Goal: Task Accomplishment & Management: Use online tool/utility

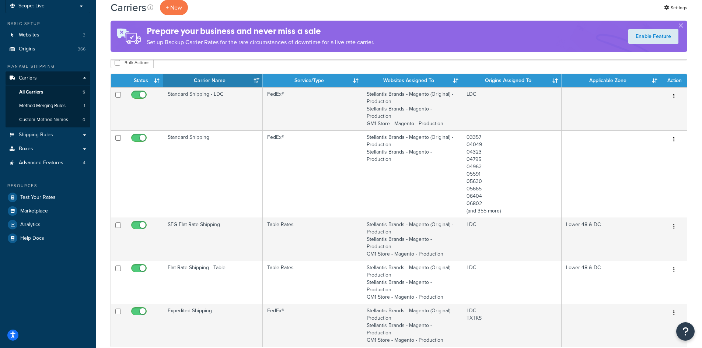
scroll to position [37, 0]
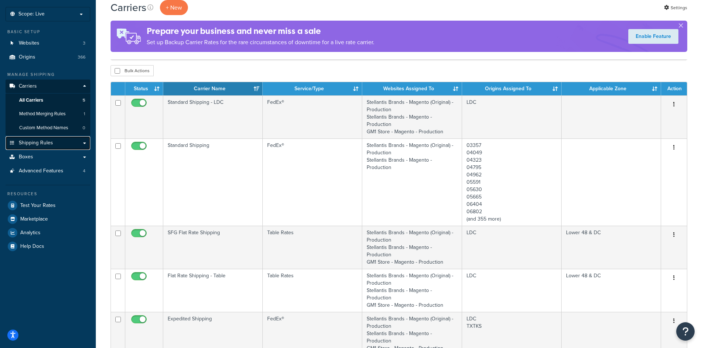
click at [31, 147] on link "Shipping Rules" at bounding box center [48, 143] width 85 height 14
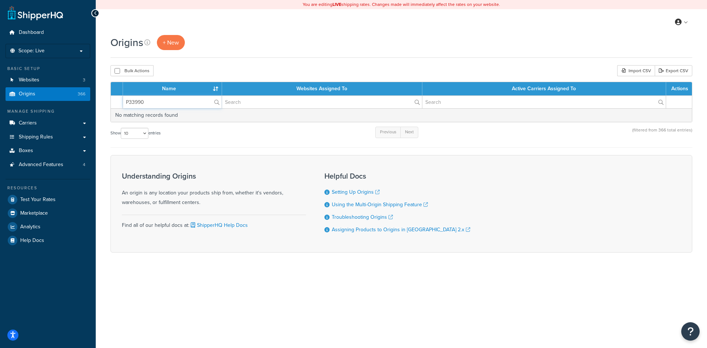
drag, startPoint x: 167, startPoint y: 102, endPoint x: 70, endPoint y: 97, distance: 96.7
click at [70, 97] on div "Dashboard Scope: Live Development Integration Test Basic Setup Websites 3 Origi…" at bounding box center [353, 174] width 707 height 348
paste input "Dunbrooke Apparel Corp"
type input "Dunbrooke Apparel Corp"
click at [44, 92] on link "Origins 366" at bounding box center [48, 94] width 85 height 14
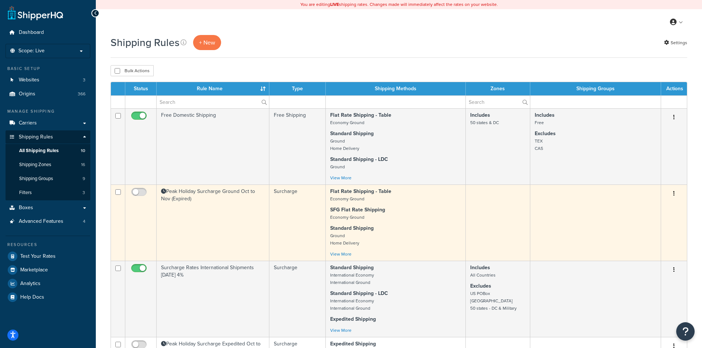
scroll to position [37, 0]
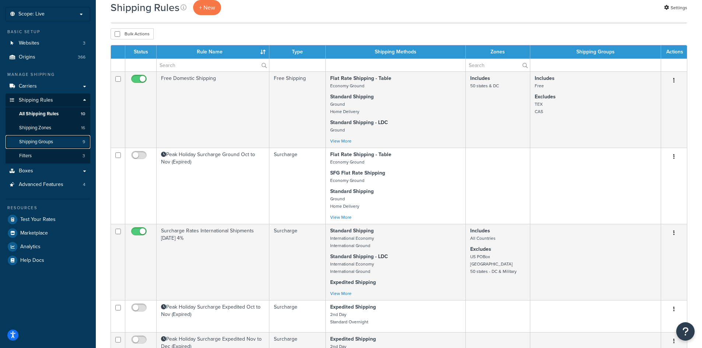
click at [26, 145] on link "Shipping Groups 9" at bounding box center [48, 142] width 85 height 14
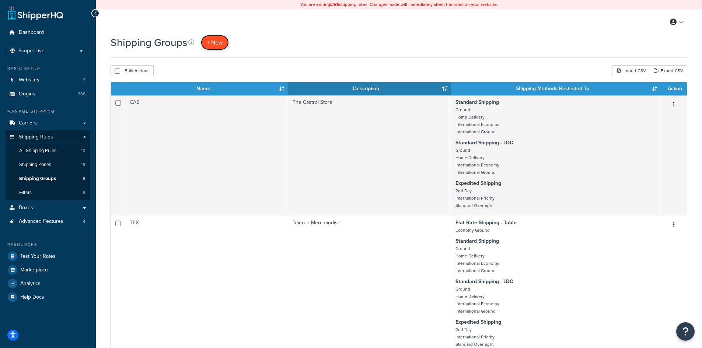
click at [211, 41] on span "+ New" at bounding box center [215, 42] width 16 height 8
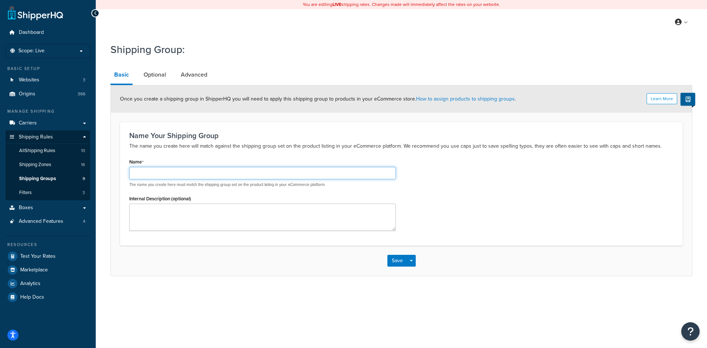
click at [217, 169] on input "Name" at bounding box center [262, 173] width 267 height 13
type input "Pack Normally"
click at [399, 260] on button "Save" at bounding box center [398, 261] width 20 height 12
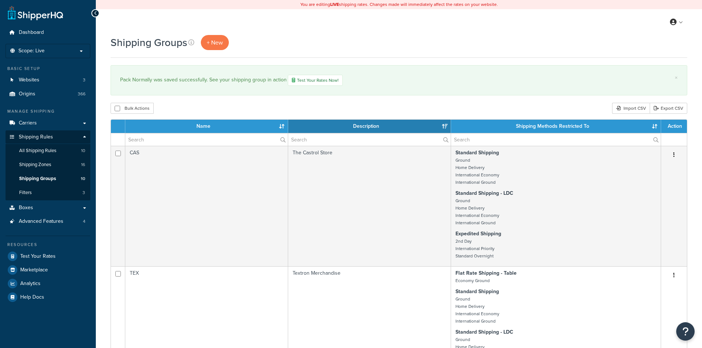
select select "15"
click at [224, 44] on link "+ New" at bounding box center [215, 42] width 28 height 15
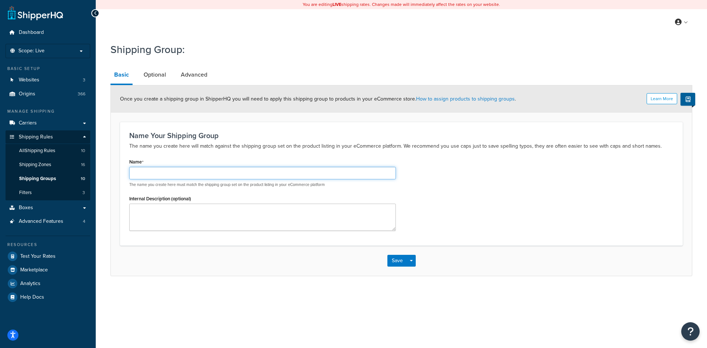
click at [234, 170] on input "Name" at bounding box center [262, 173] width 267 height 13
type input "Pack Separately"
click at [395, 262] on button "Save" at bounding box center [398, 261] width 20 height 12
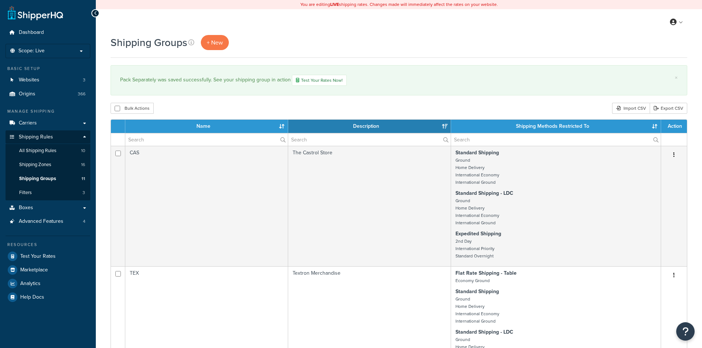
select select "15"
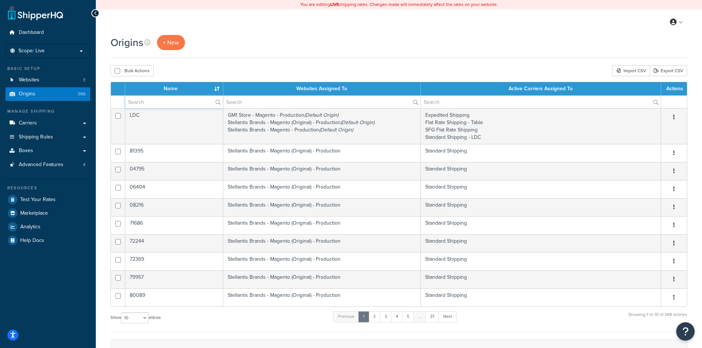
click at [168, 98] on input "text" at bounding box center [174, 102] width 98 height 13
paste input "P33990"
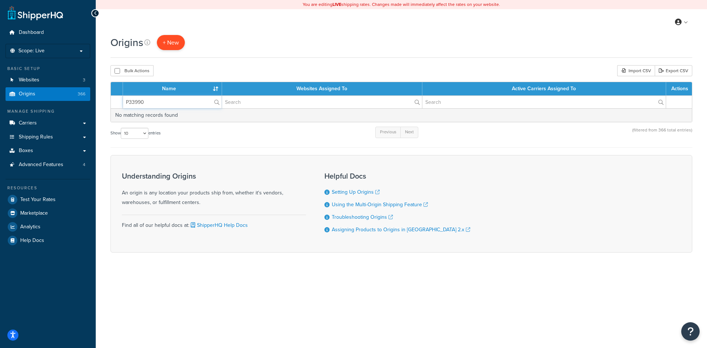
type input "P33990"
click at [171, 46] on span "+ New" at bounding box center [171, 42] width 16 height 8
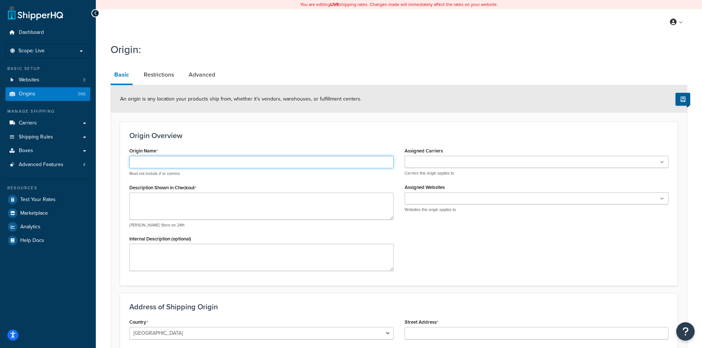
click at [160, 162] on input "Origin Name" at bounding box center [261, 162] width 264 height 13
paste input "P33990"
type input "P33990"
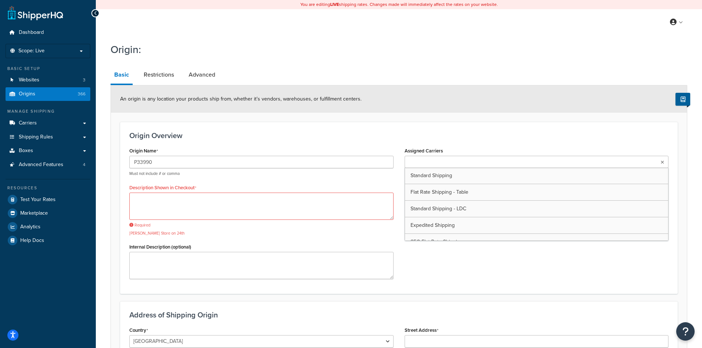
click at [424, 165] on input "Assigned Carriers" at bounding box center [439, 162] width 65 height 8
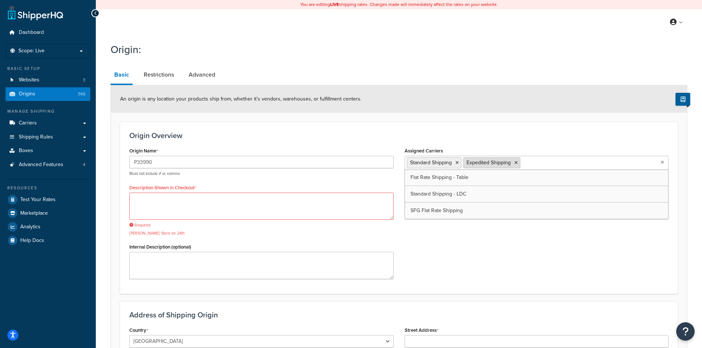
click at [516, 162] on icon at bounding box center [515, 163] width 3 height 4
click at [389, 131] on div "Origin Overview Origin Name P33990 Must not include # or comma Description Show…" at bounding box center [398, 208] width 557 height 172
click at [228, 209] on textarea "Description Shown in Checkout" at bounding box center [261, 206] width 264 height 27
paste textarea "Dunbrooke Apparel Corp"
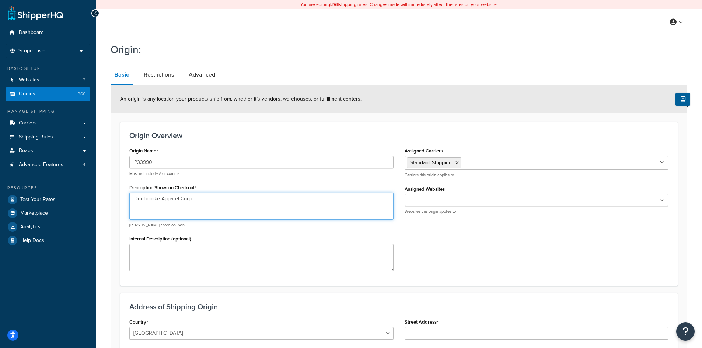
type textarea "Dunbrooke Apparel Corp"
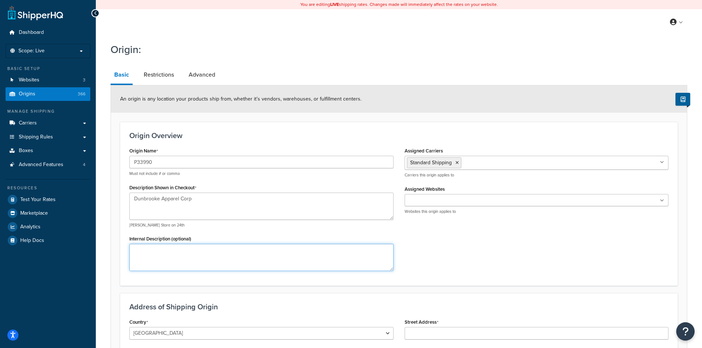
click at [200, 261] on textarea "Internal Description (optional)" at bounding box center [261, 257] width 264 height 27
paste textarea "Dunbrooke Apparel Corp"
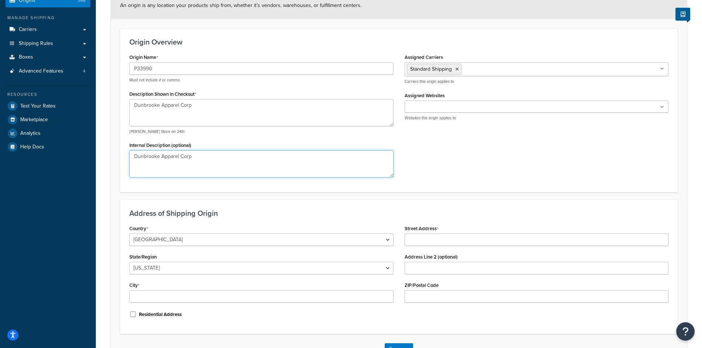
scroll to position [111, 0]
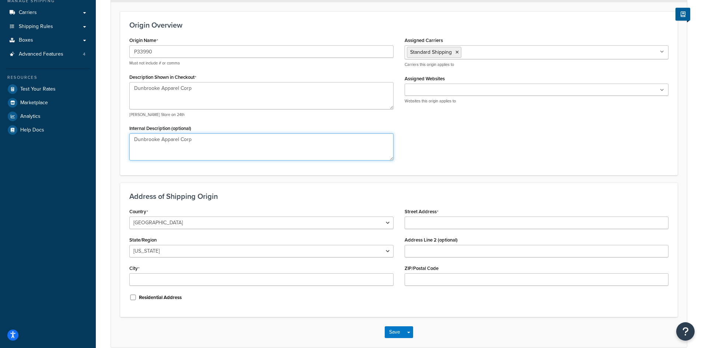
type textarea "Dunbrooke Apparel Corp"
click at [438, 222] on input "Street Address" at bounding box center [536, 223] width 264 height 13
paste input "243 NW Executive Way"
type input "243 NW Executive Way"
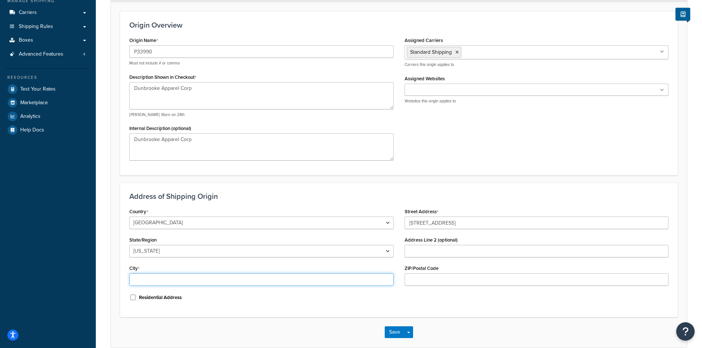
click at [147, 284] on input "City" at bounding box center [261, 279] width 264 height 13
paste input "Lee's Summit"
type input "Lee's Summit"
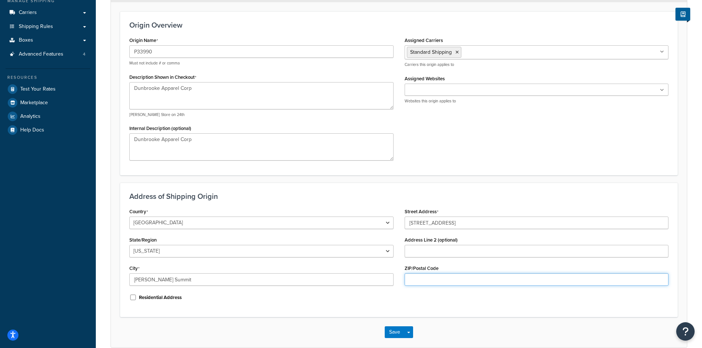
click at [475, 278] on input "ZIP/Postal Code" at bounding box center [536, 279] width 264 height 13
type input "m"
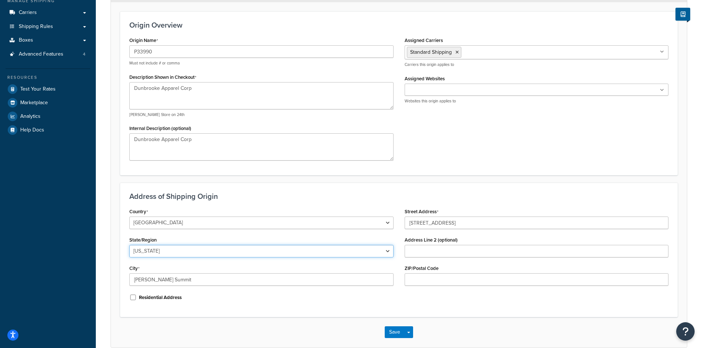
click at [204, 244] on div "State/Region Alabama Alaska American Samoa Arizona Arkansas Armed Forces Americ…" at bounding box center [261, 246] width 264 height 23
select select "25"
click at [129, 245] on select "Alabama Alaska American Samoa Arizona Arkansas Armed Forces Americas Armed Forc…" at bounding box center [261, 251] width 264 height 13
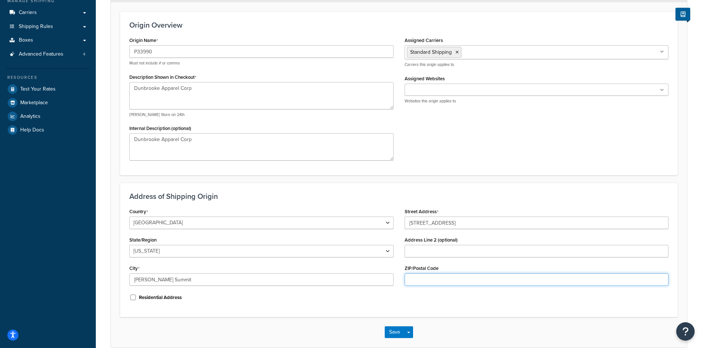
click at [440, 278] on input "ZIP/Postal Code" at bounding box center [536, 279] width 264 height 13
paste input "64063"
type input "64063"
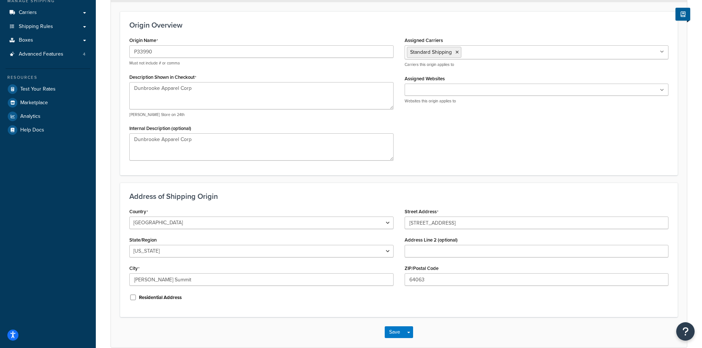
click at [360, 314] on div "Address of Shipping Origin Country United States United Kingdom Afghanistan Åla…" at bounding box center [398, 250] width 557 height 134
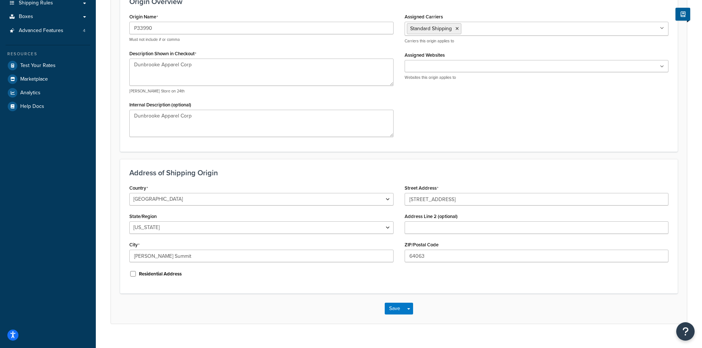
scroll to position [147, 0]
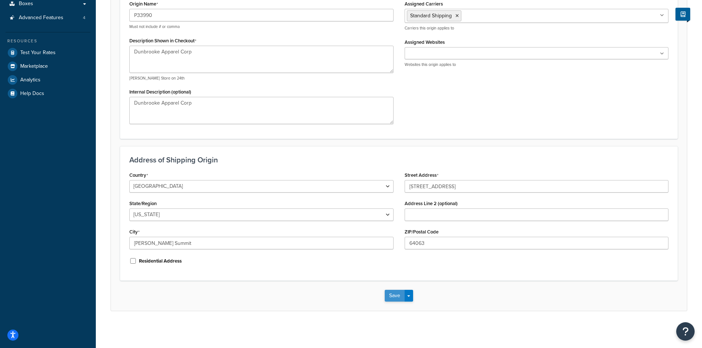
click at [395, 294] on button "Save" at bounding box center [395, 296] width 20 height 12
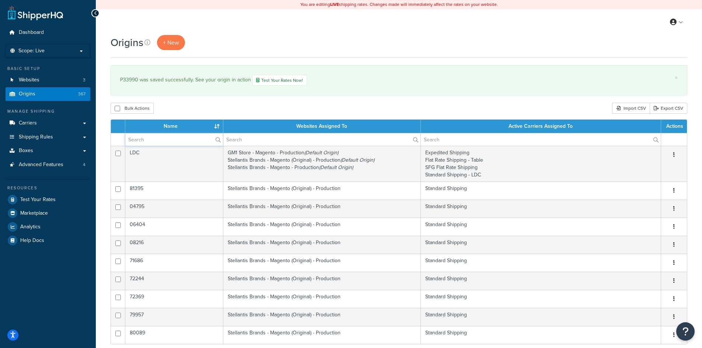
click at [164, 139] on input "text" at bounding box center [174, 139] width 98 height 13
click at [193, 136] on input "text" at bounding box center [174, 139] width 98 height 13
paste input "P33990"
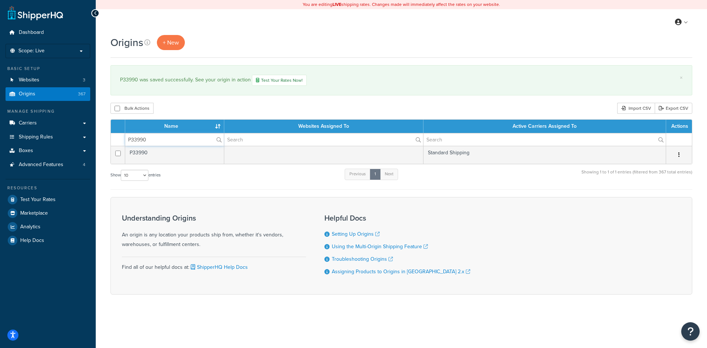
type input "P33990"
click at [180, 183] on div "Show 10 15 25 50 100 1000 entries Previous 1 Next Showing 1 to 1 of 1 entries (…" at bounding box center [402, 179] width 582 height 22
click at [16, 95] on link "Origins 367" at bounding box center [48, 94] width 85 height 14
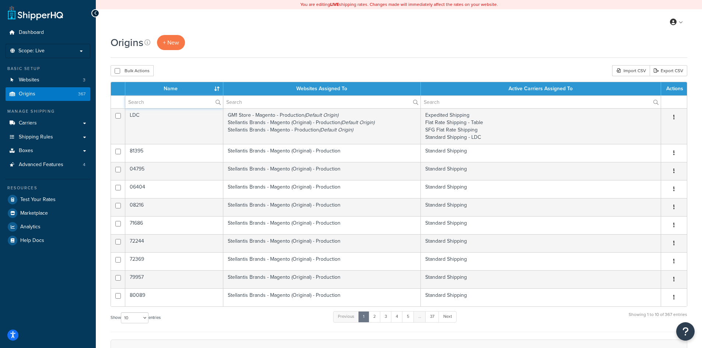
click at [165, 105] on input "text" at bounding box center [174, 102] width 98 height 13
paste input "P33990"
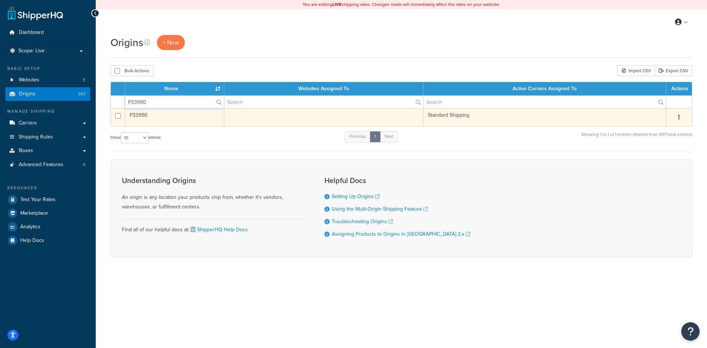
type input "P33990"
click at [244, 113] on td at bounding box center [323, 117] width 199 height 18
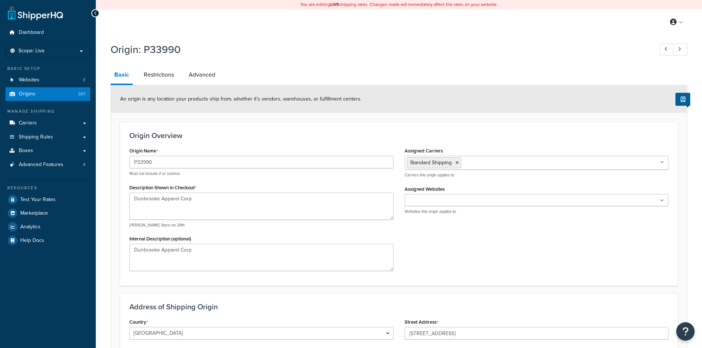
select select "25"
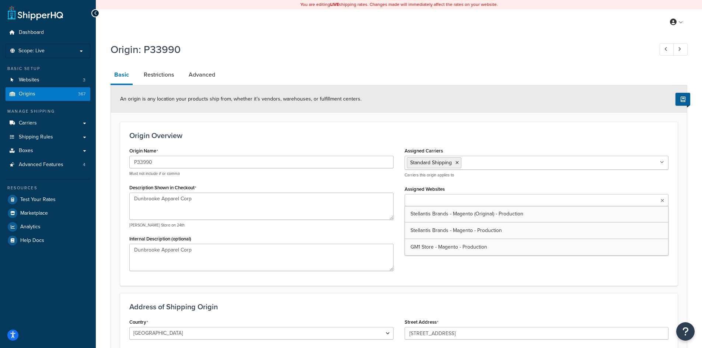
click at [429, 199] on input "Assigned Websites" at bounding box center [439, 201] width 65 height 8
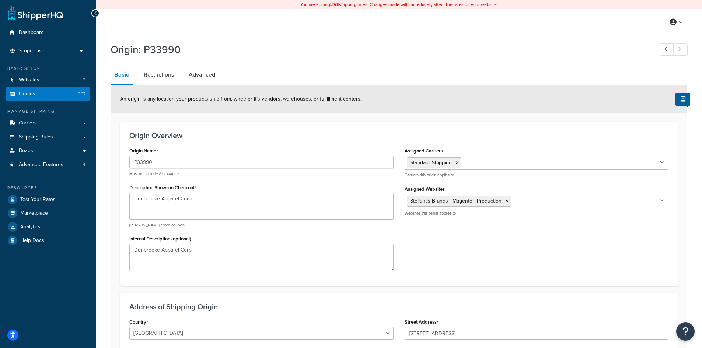
click at [448, 266] on div "Origin Name P33990 Must not include # or comma Description Shown in Checkout Du…" at bounding box center [399, 211] width 550 height 131
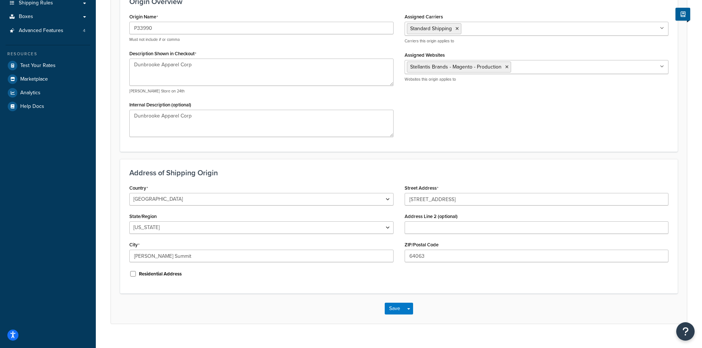
scroll to position [147, 0]
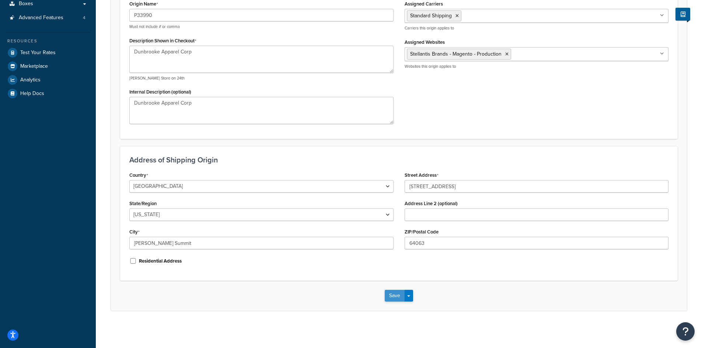
click at [387, 293] on button "Save" at bounding box center [395, 296] width 20 height 12
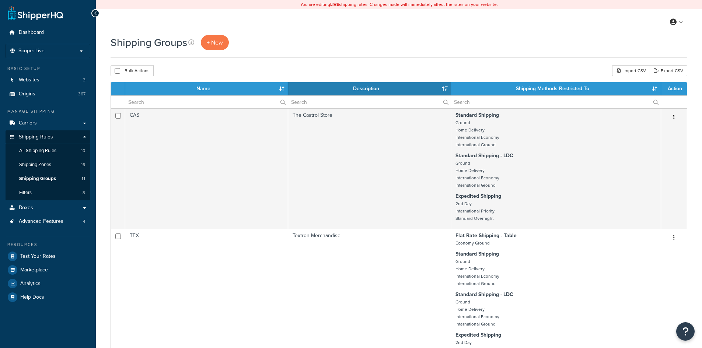
select select "15"
click at [41, 254] on span "Test Your Rates" at bounding box center [37, 256] width 35 height 6
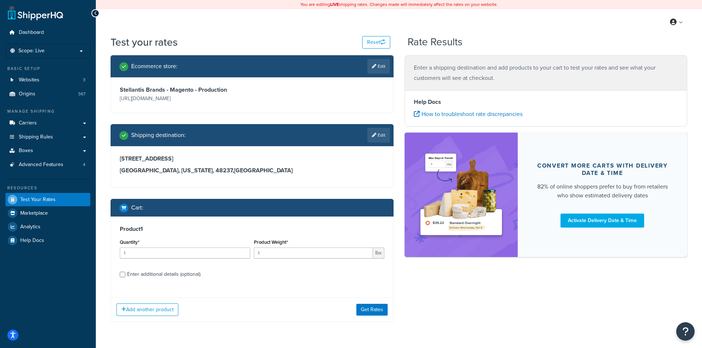
click at [159, 278] on div "Enter additional details (optional)" at bounding box center [163, 274] width 73 height 10
click at [125, 277] on input "Enter additional details (optional)" at bounding box center [123, 275] width 6 height 6
checkbox input "true"
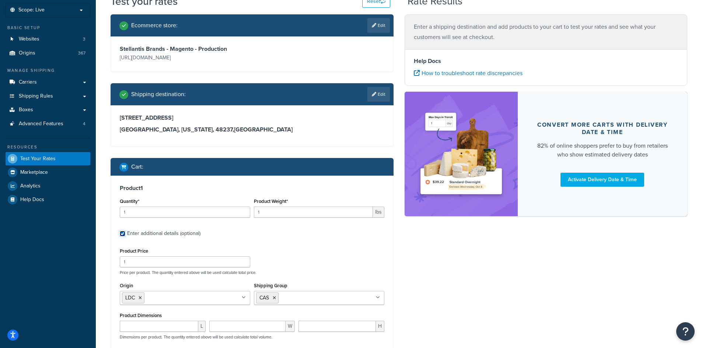
scroll to position [74, 0]
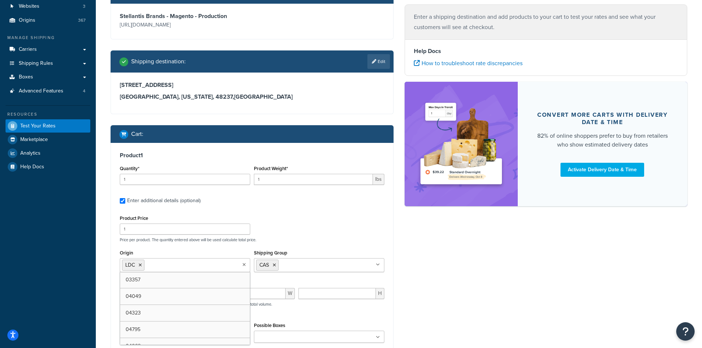
click at [212, 264] on ul "LDC" at bounding box center [185, 265] width 130 height 14
paste input "15DKT"
type input "1"
click at [174, 266] on input "Origin" at bounding box center [178, 265] width 65 height 8
paste input "P33990"
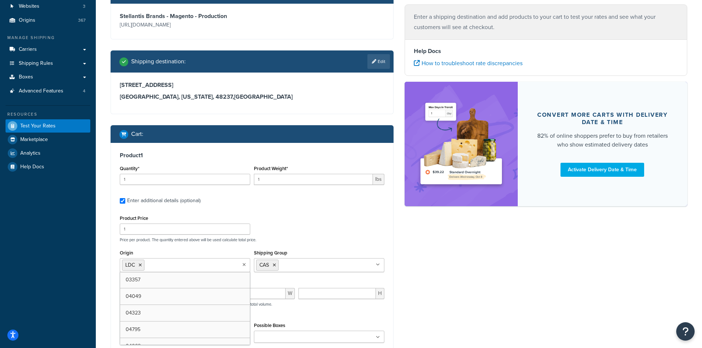
type input "P33990"
click at [141, 263] on icon at bounding box center [140, 265] width 3 height 4
click at [294, 235] on div "Product Price 1 Price per product. The quantity entered above will be used calc…" at bounding box center [252, 227] width 268 height 29
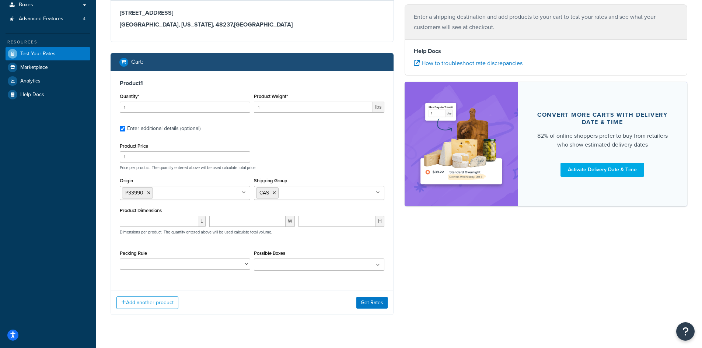
scroll to position [147, 0]
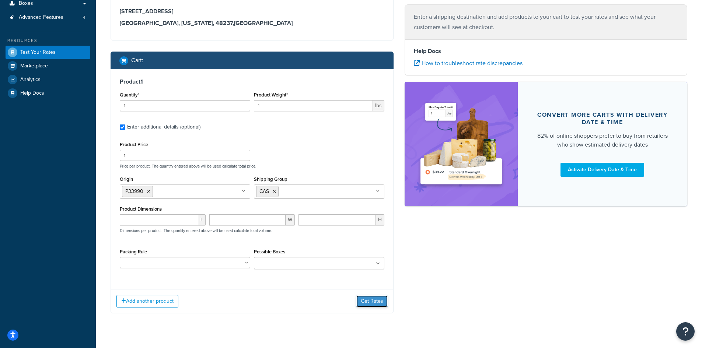
click at [357, 301] on button "Get Rates" at bounding box center [371, 301] width 31 height 12
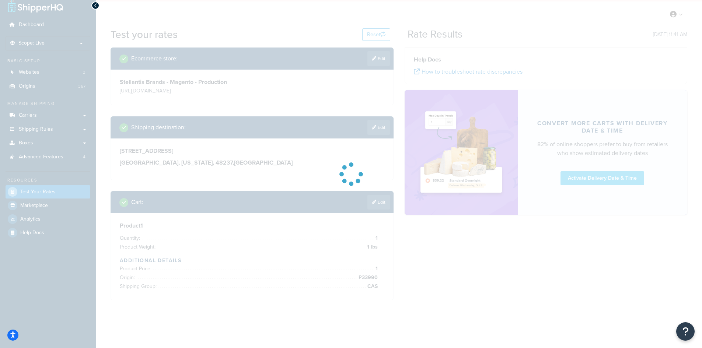
scroll to position [24, 0]
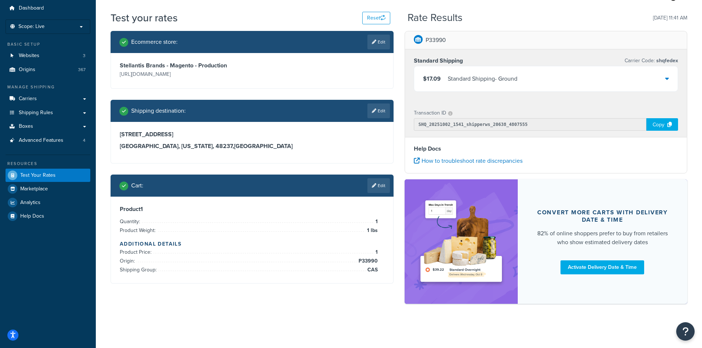
click at [336, 324] on div "Test your rates Reset Rate Results [DATE] 11:41 AM Ecommerce store : Edit Stell…" at bounding box center [399, 170] width 606 height 319
